Goal: Find specific page/section: Find specific page/section

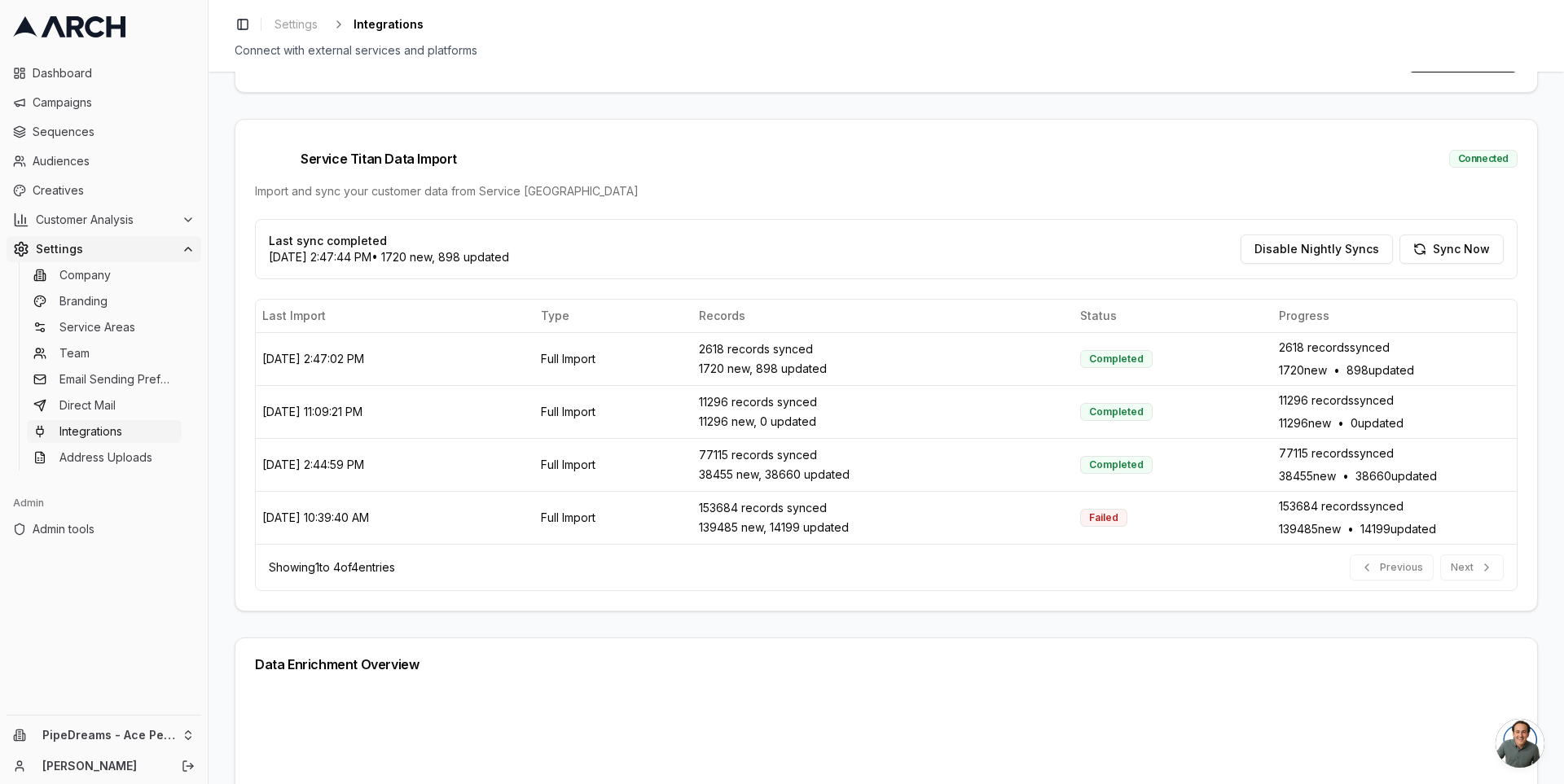
scroll to position [420, 0]
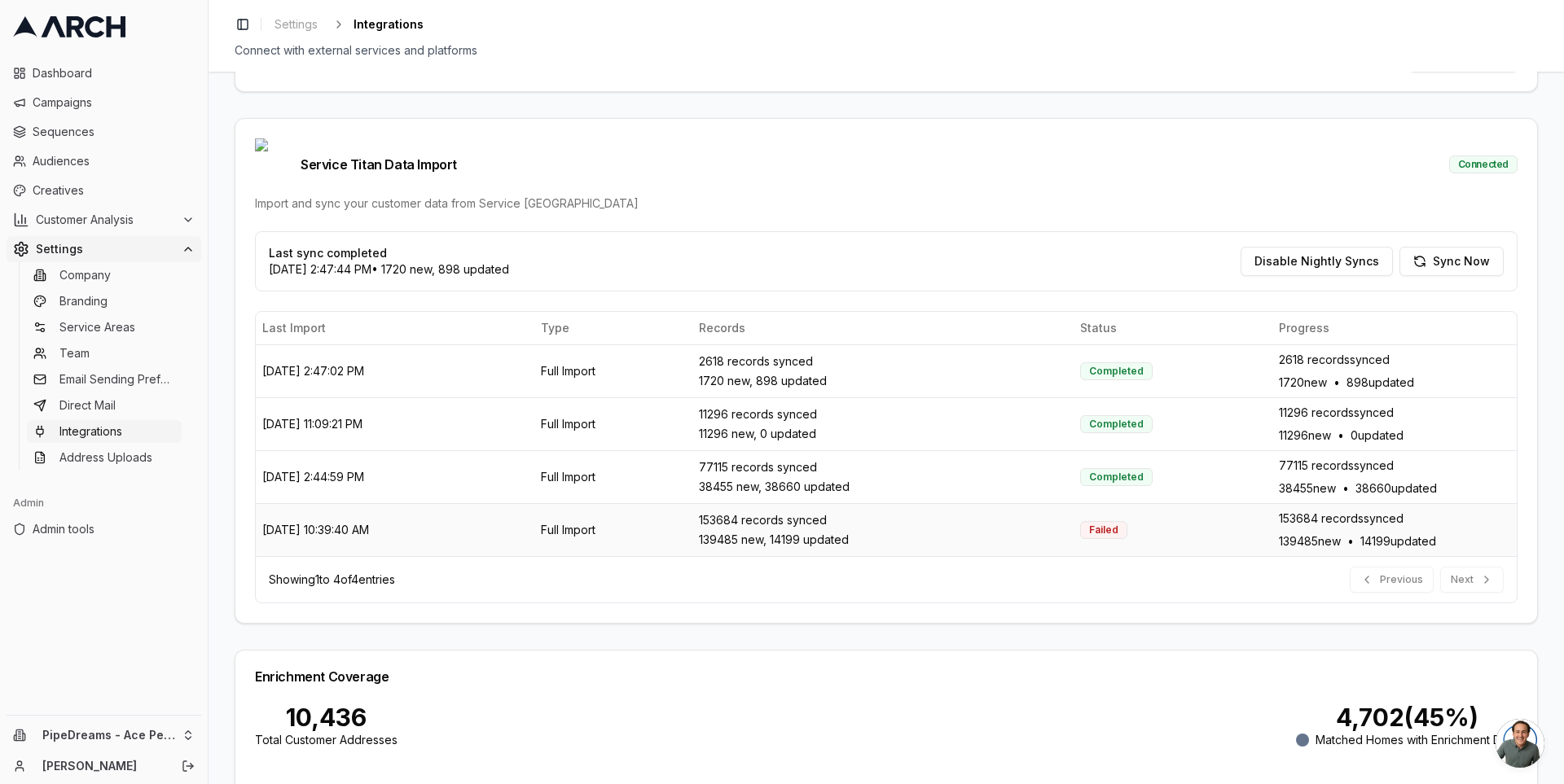
click at [332, 503] on td "[DATE] 10:39:40 AM" at bounding box center [395, 529] width 278 height 53
click at [349, 503] on td "[DATE] 10:39:40 AM" at bounding box center [395, 529] width 278 height 53
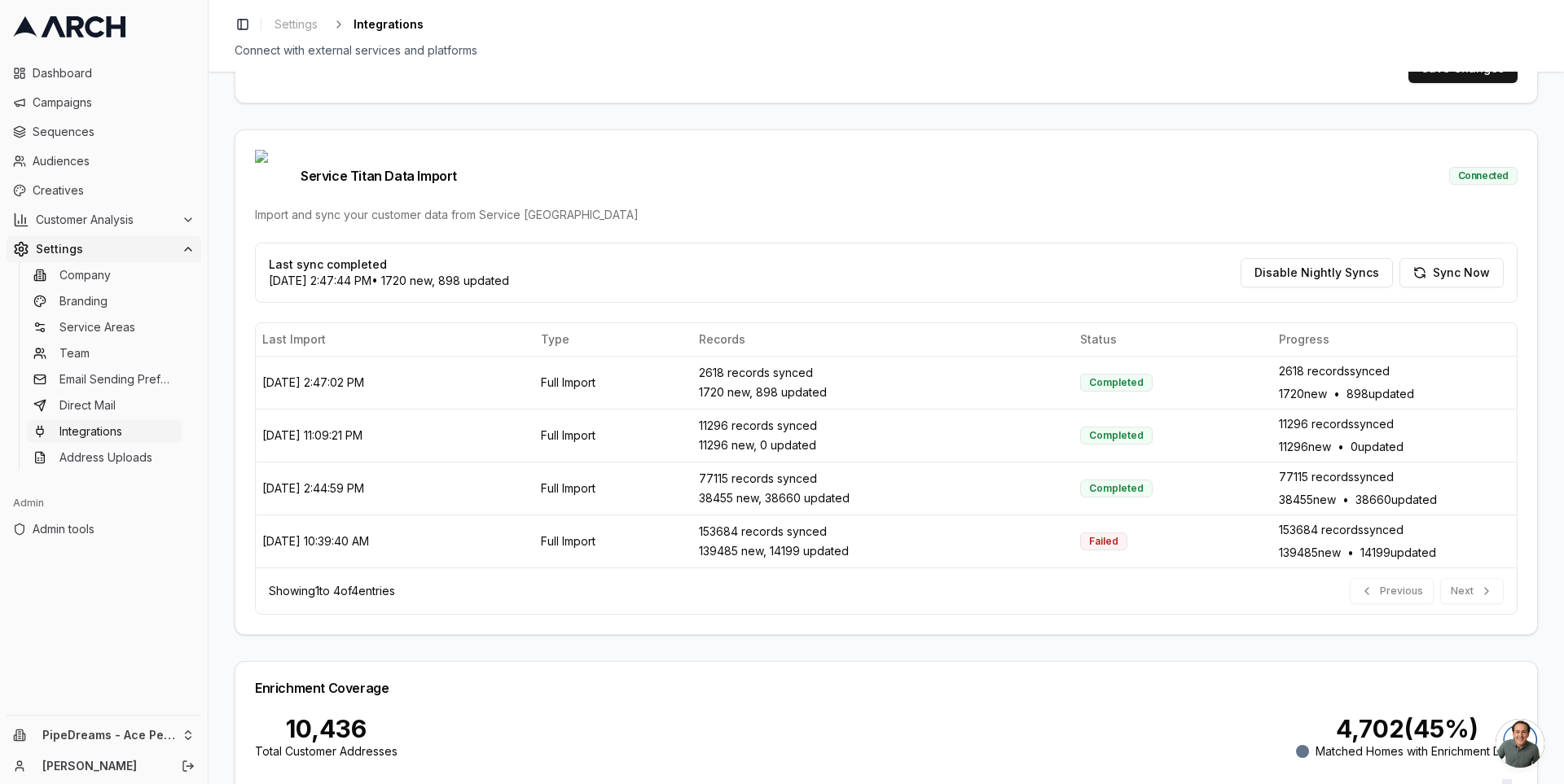
scroll to position [407, 0]
drag, startPoint x: 399, startPoint y: 514, endPoint x: 259, endPoint y: 513, distance: 140.0
click at [259, 516] on td "[DATE] 10:39:40 AM" at bounding box center [395, 542] width 278 height 53
click at [273, 516] on td "[DATE] 10:39:40 AM" at bounding box center [395, 542] width 278 height 53
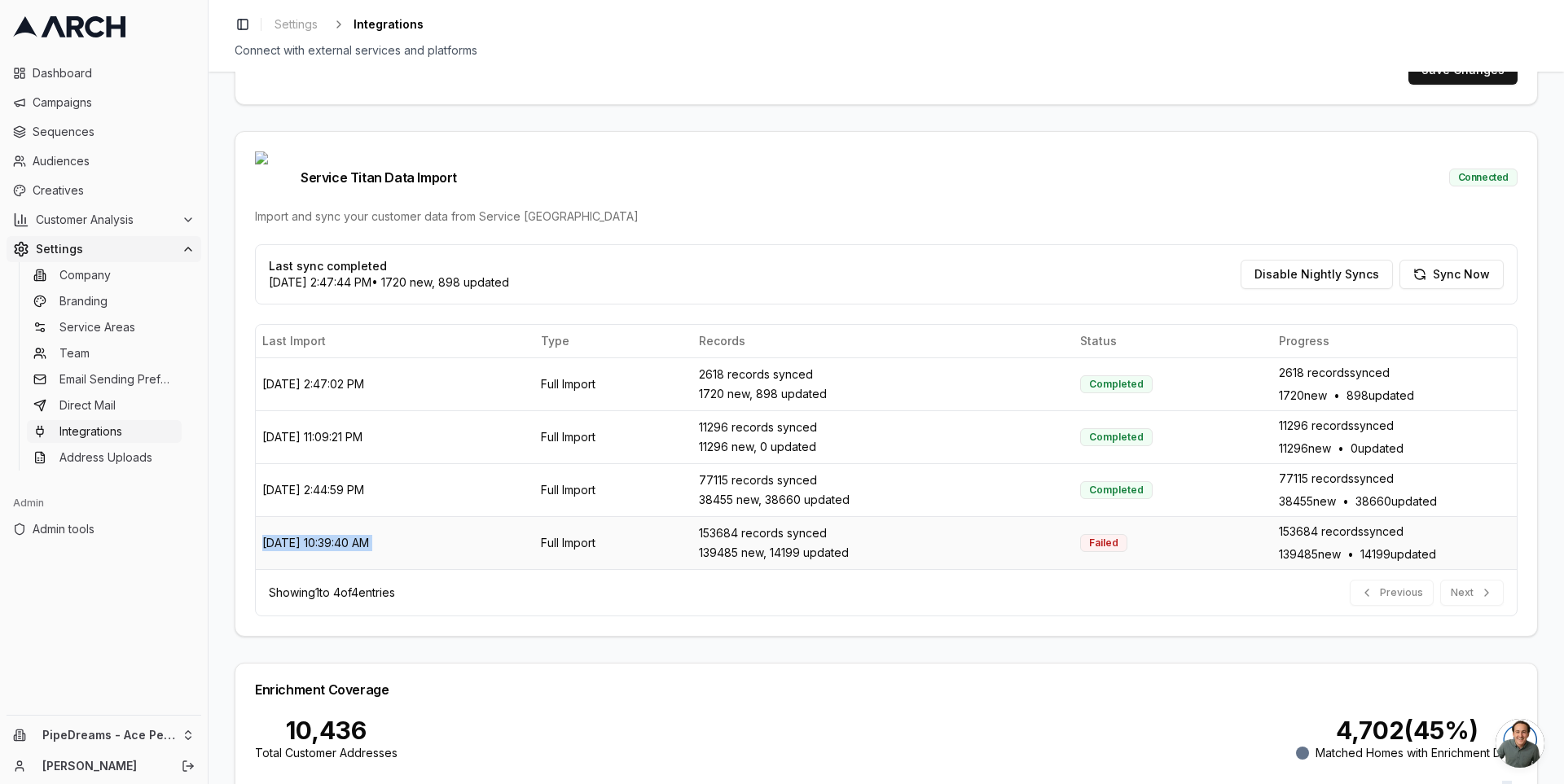
click at [273, 516] on td "[DATE] 10:39:40 AM" at bounding box center [395, 542] width 278 height 53
click at [278, 516] on td "[DATE] 10:39:40 AM" at bounding box center [395, 542] width 278 height 53
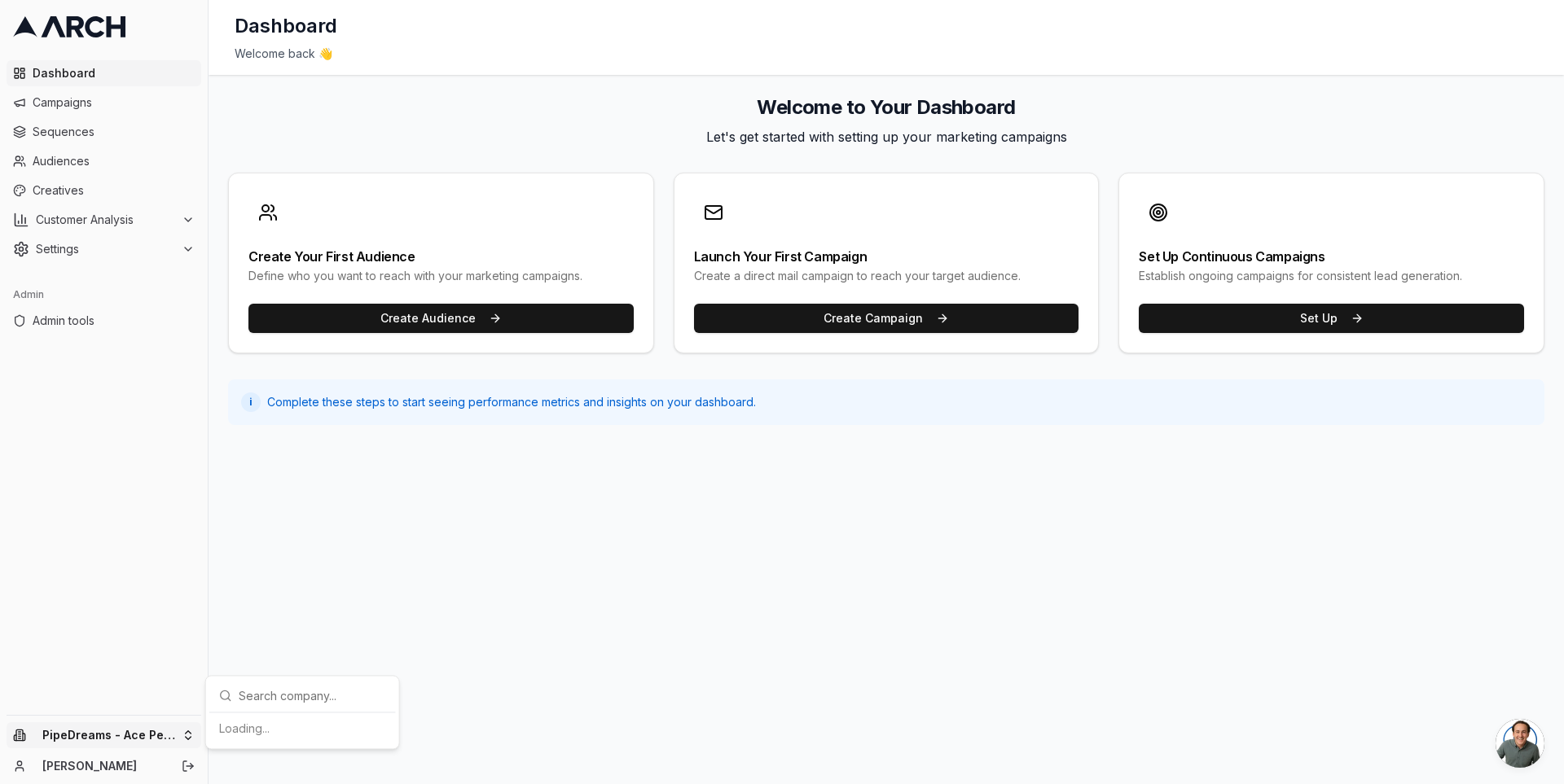
click at [173, 727] on html "Dashboard Campaigns Sequences Audiences Creatives Customer Analysis Settings Ad…" at bounding box center [782, 392] width 1564 height 784
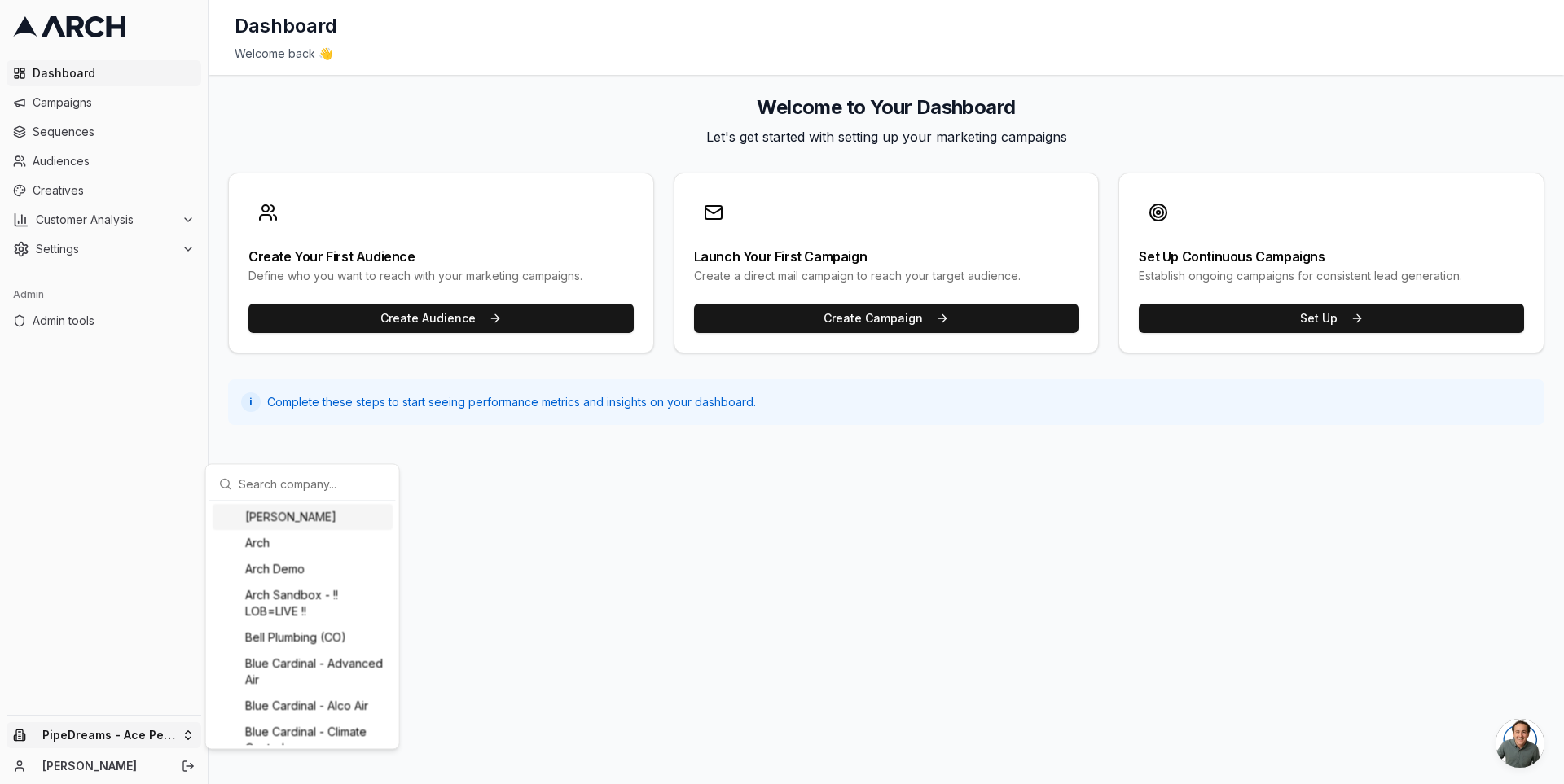
click at [271, 489] on input "text" at bounding box center [312, 483] width 148 height 33
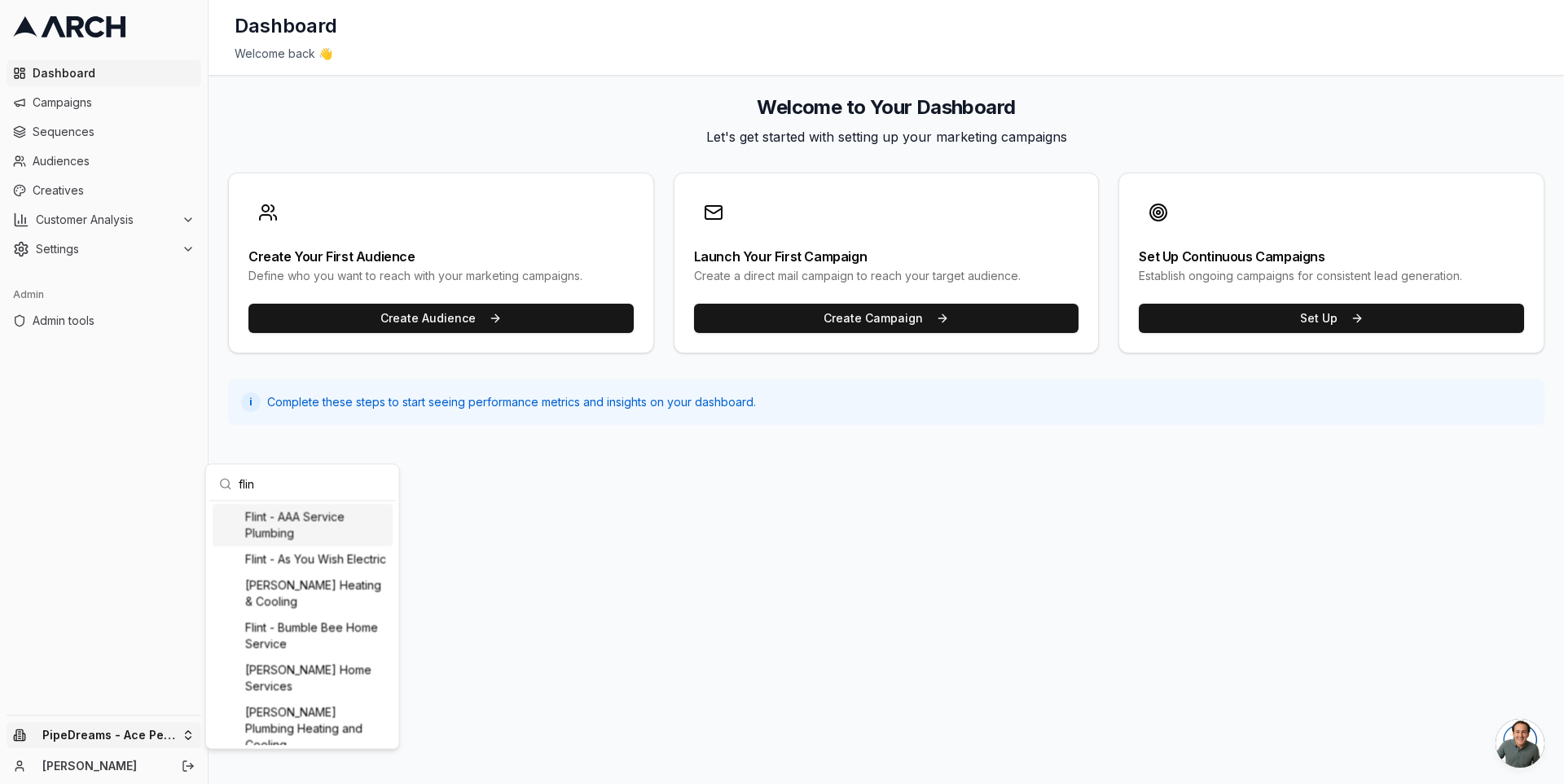
type input "flint"
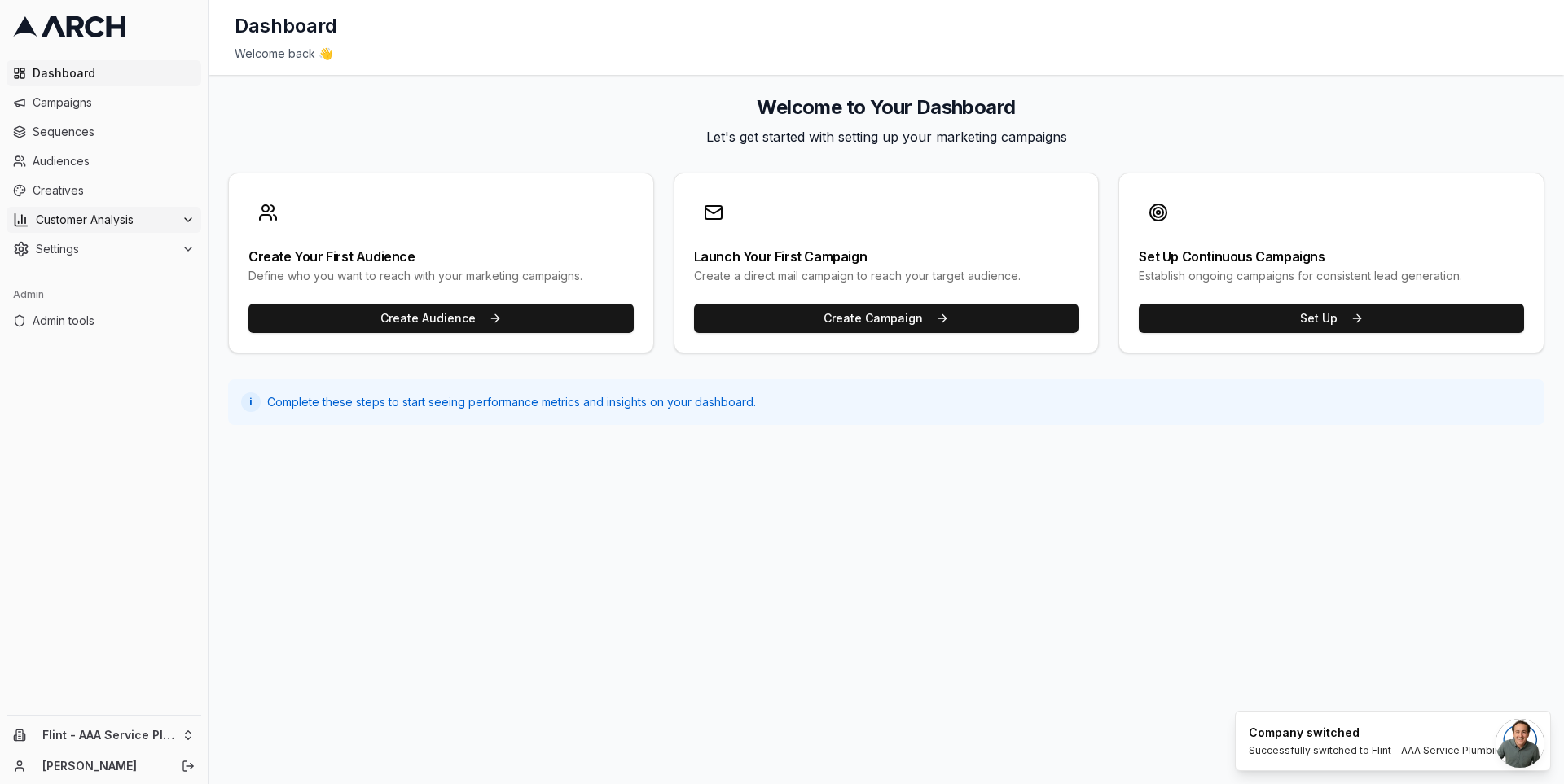
click at [160, 210] on button "Customer Analysis" at bounding box center [104, 220] width 194 height 26
click at [153, 247] on link "Overview" at bounding box center [104, 245] width 155 height 23
